Goal: Navigation & Orientation: Understand site structure

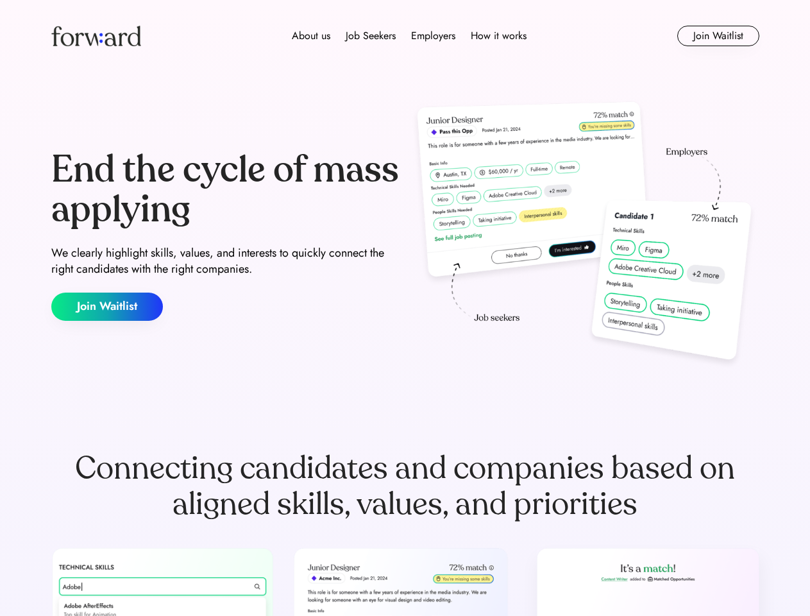
click at [405, 308] on div "End the cycle of mass applying We clearly highlight skills, values, and interes…" at bounding box center [405, 235] width 708 height 276
click at [405, 36] on div "About us Job Seekers Employers How it works" at bounding box center [408, 35] width 505 height 15
click at [96, 36] on img at bounding box center [96, 36] width 90 height 21
click at [409, 36] on div "About us Job Seekers Employers How it works" at bounding box center [408, 35] width 505 height 15
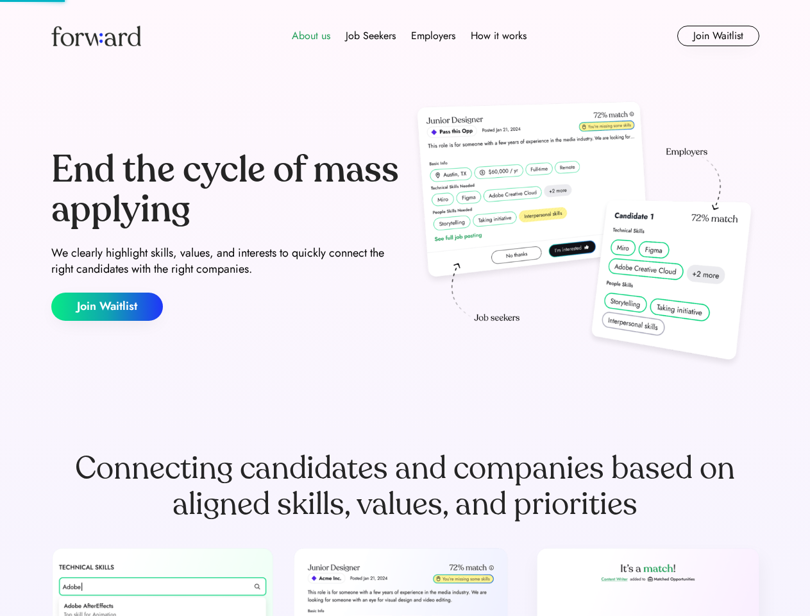
click at [311, 36] on div "About us" at bounding box center [311, 35] width 38 height 15
click at [371, 36] on div "Job Seekers" at bounding box center [371, 35] width 50 height 15
click at [433, 36] on div "Employers" at bounding box center [433, 35] width 44 height 15
click at [498, 36] on div "How it works" at bounding box center [499, 35] width 56 height 15
click at [718, 36] on button "Join Waitlist" at bounding box center [718, 36] width 82 height 21
